Goal: Information Seeking & Learning: Learn about a topic

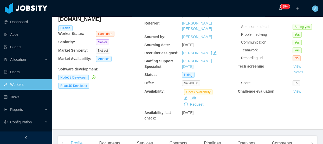
scroll to position [23, 0]
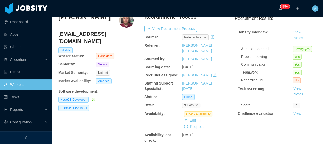
click at [292, 40] on button "Notes" at bounding box center [299, 38] width 14 height 6
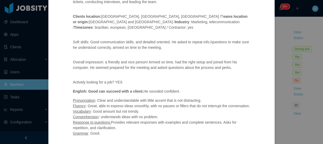
scroll to position [129, 0]
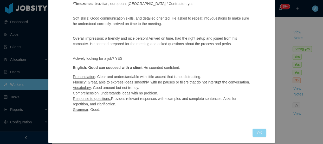
click at [257, 128] on button "OK" at bounding box center [260, 132] width 14 height 8
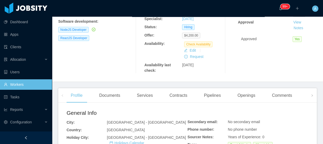
scroll to position [72, 0]
click at [288, 97] on div "Comments" at bounding box center [282, 95] width 28 height 15
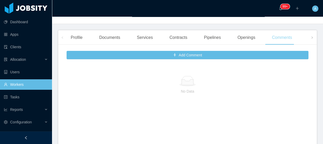
scroll to position [150, 0]
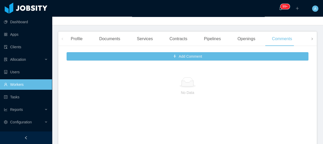
click at [308, 38] on span at bounding box center [312, 38] width 8 height 14
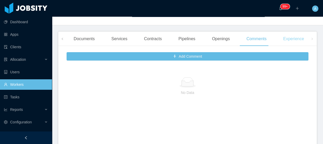
click at [301, 42] on div "Experience" at bounding box center [293, 38] width 29 height 15
